Goal: Find specific page/section: Find specific page/section

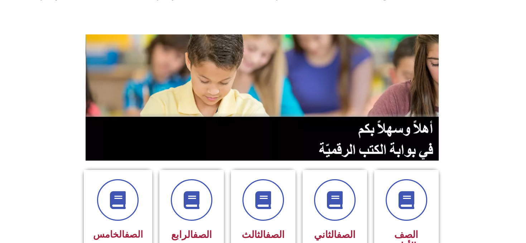
scroll to position [34, 0]
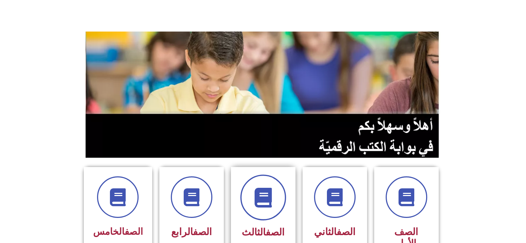
click at [254, 210] on span at bounding box center [263, 197] width 46 height 46
click at [271, 198] on icon at bounding box center [263, 198] width 20 height 20
click at [259, 238] on div "الصف الثالث" at bounding box center [262, 232] width 45 height 18
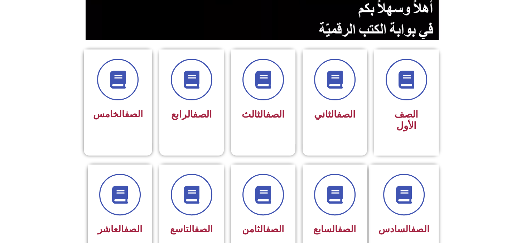
scroll to position [125, 0]
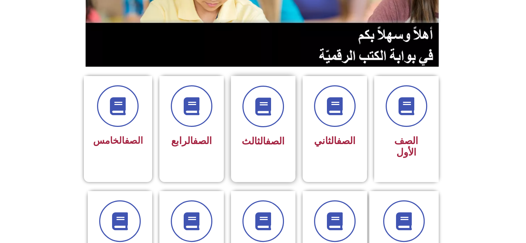
click at [273, 146] on h3 "الصف الثالث" at bounding box center [262, 140] width 45 height 11
click at [273, 146] on link "الصف" at bounding box center [275, 140] width 19 height 11
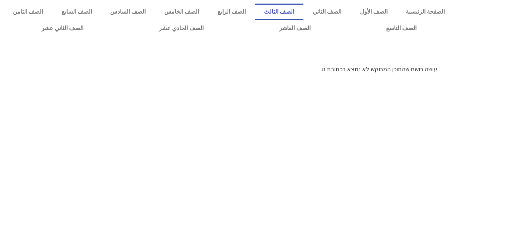
click at [303, 14] on link "الصف الثالث" at bounding box center [279, 12] width 49 height 16
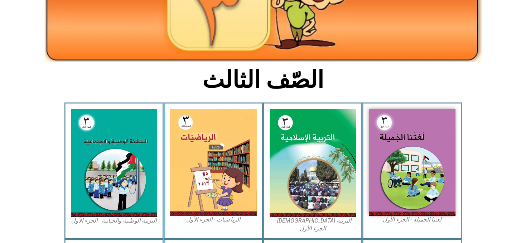
scroll to position [120, 0]
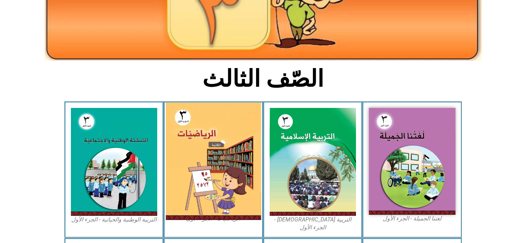
click at [209, 133] on img at bounding box center [213, 160] width 95 height 117
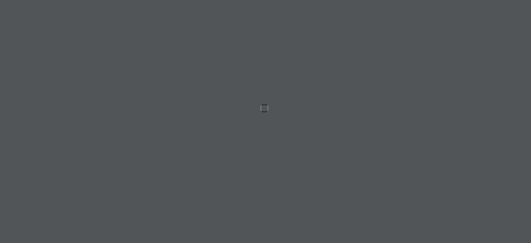
click at [208, 132] on div at bounding box center [265, 121] width 531 height 243
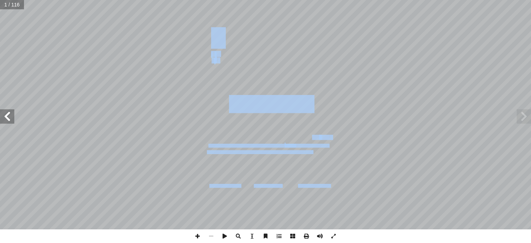
click at [9, 120] on span at bounding box center [7, 116] width 14 height 14
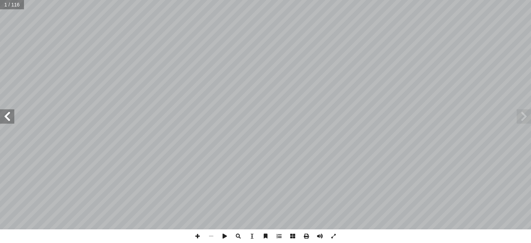
click at [8, 120] on span at bounding box center [7, 116] width 14 height 14
click at [9, 123] on span at bounding box center [7, 116] width 14 height 14
click at [523, 123] on span at bounding box center [524, 116] width 14 height 14
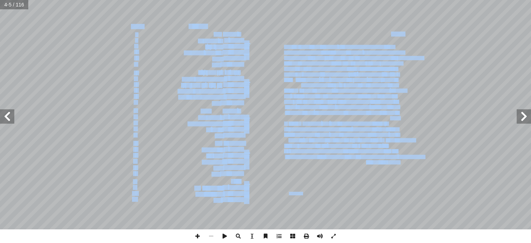
click at [528, 116] on span at bounding box center [524, 116] width 14 height 14
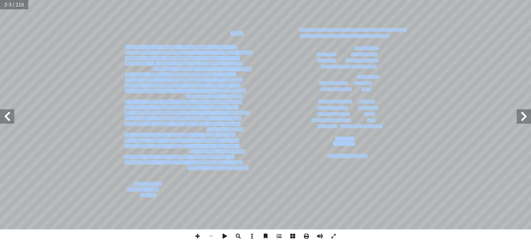
click at [6, 122] on span at bounding box center [7, 116] width 14 height 14
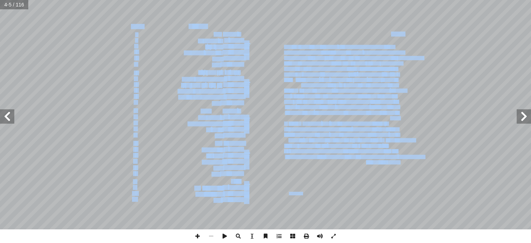
click at [5, 119] on span at bounding box center [7, 116] width 14 height 14
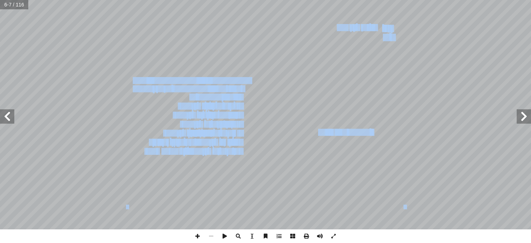
click at [525, 118] on span at bounding box center [524, 116] width 14 height 14
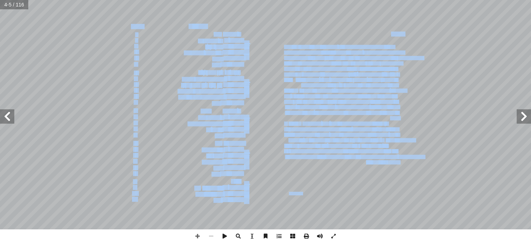
click at [518, 115] on span at bounding box center [524, 116] width 14 height 14
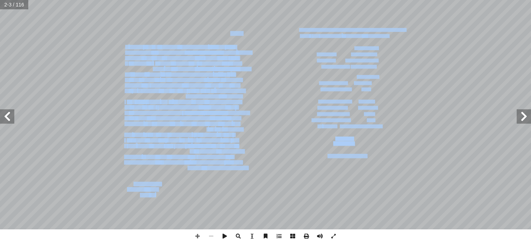
click at [8, 122] on span at bounding box center [7, 116] width 14 height 14
